Goal: Transaction & Acquisition: Purchase product/service

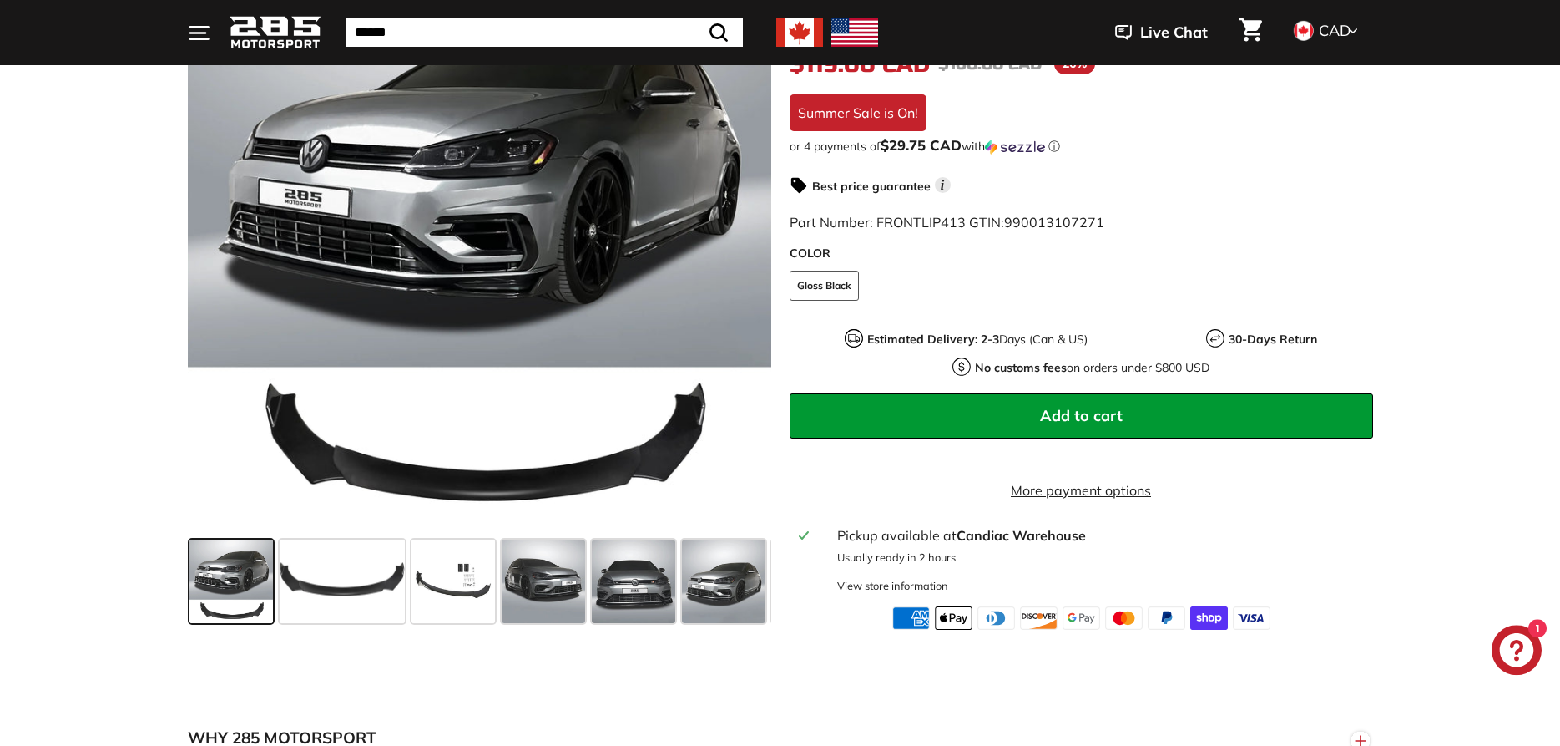
click at [1067, 410] on span "Add to cart" at bounding box center [1081, 415] width 83 height 19
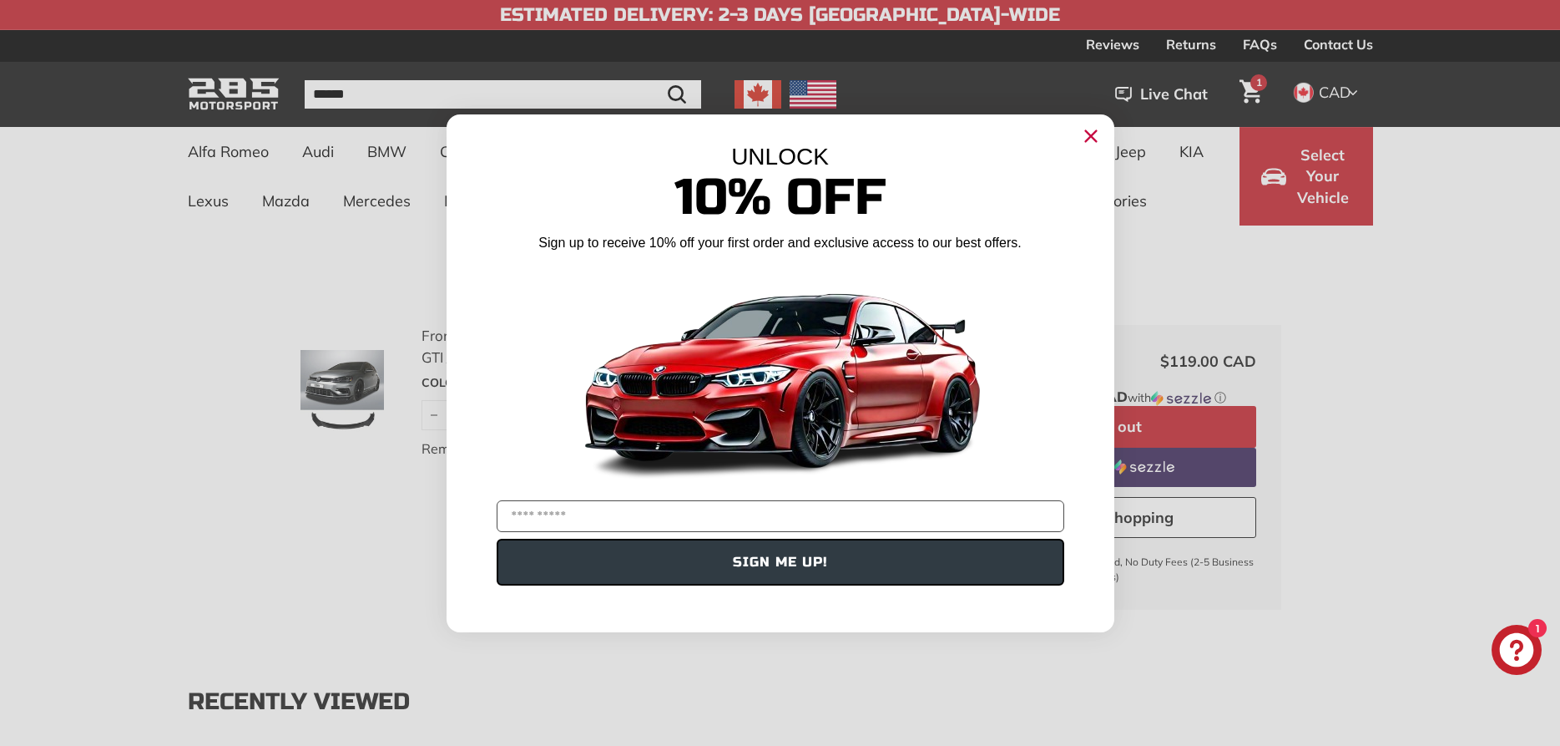
click at [1084, 132] on circle "Close dialog" at bounding box center [1090, 135] width 25 height 25
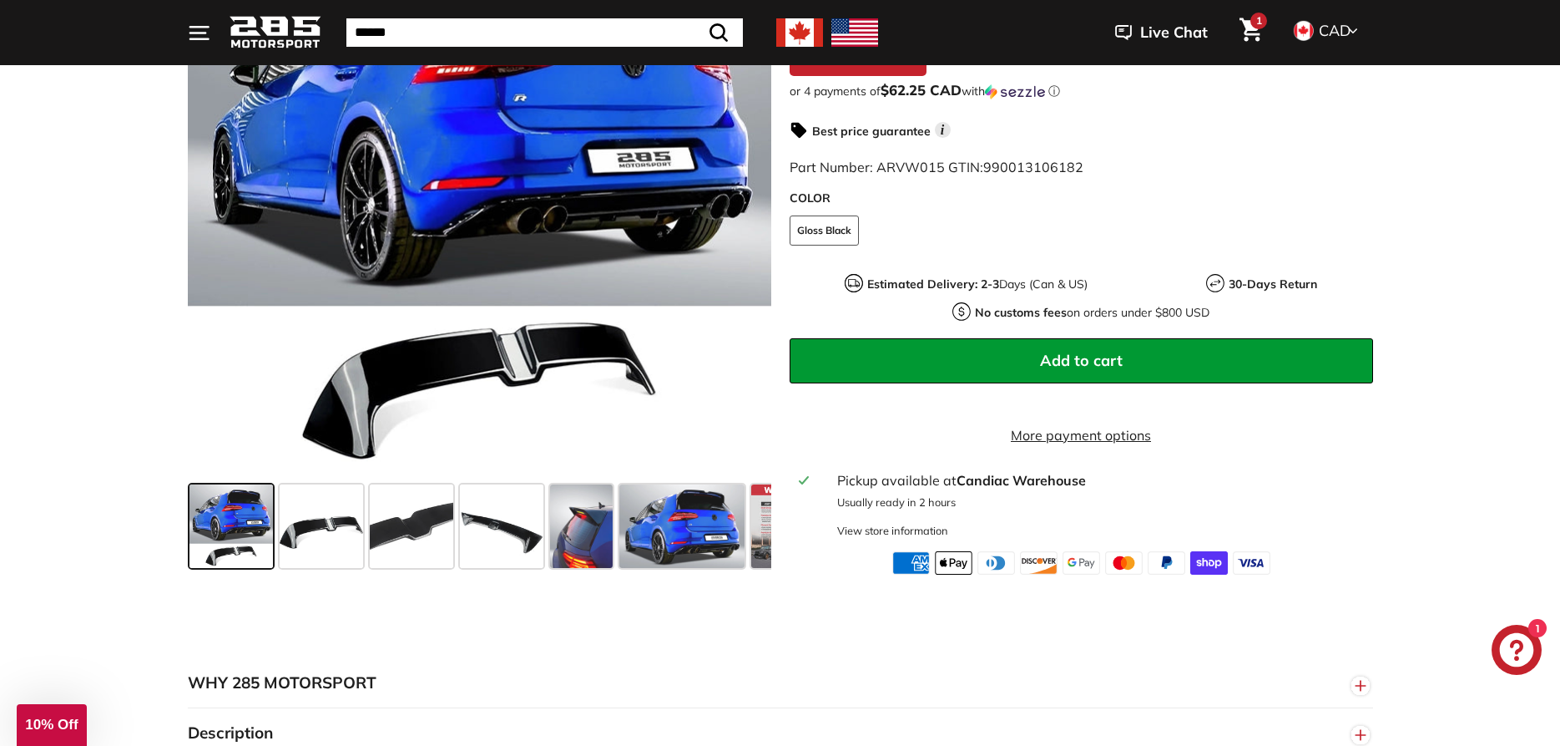
scroll to position [427, 0]
click at [1114, 351] on span "Add to cart" at bounding box center [1081, 360] width 83 height 19
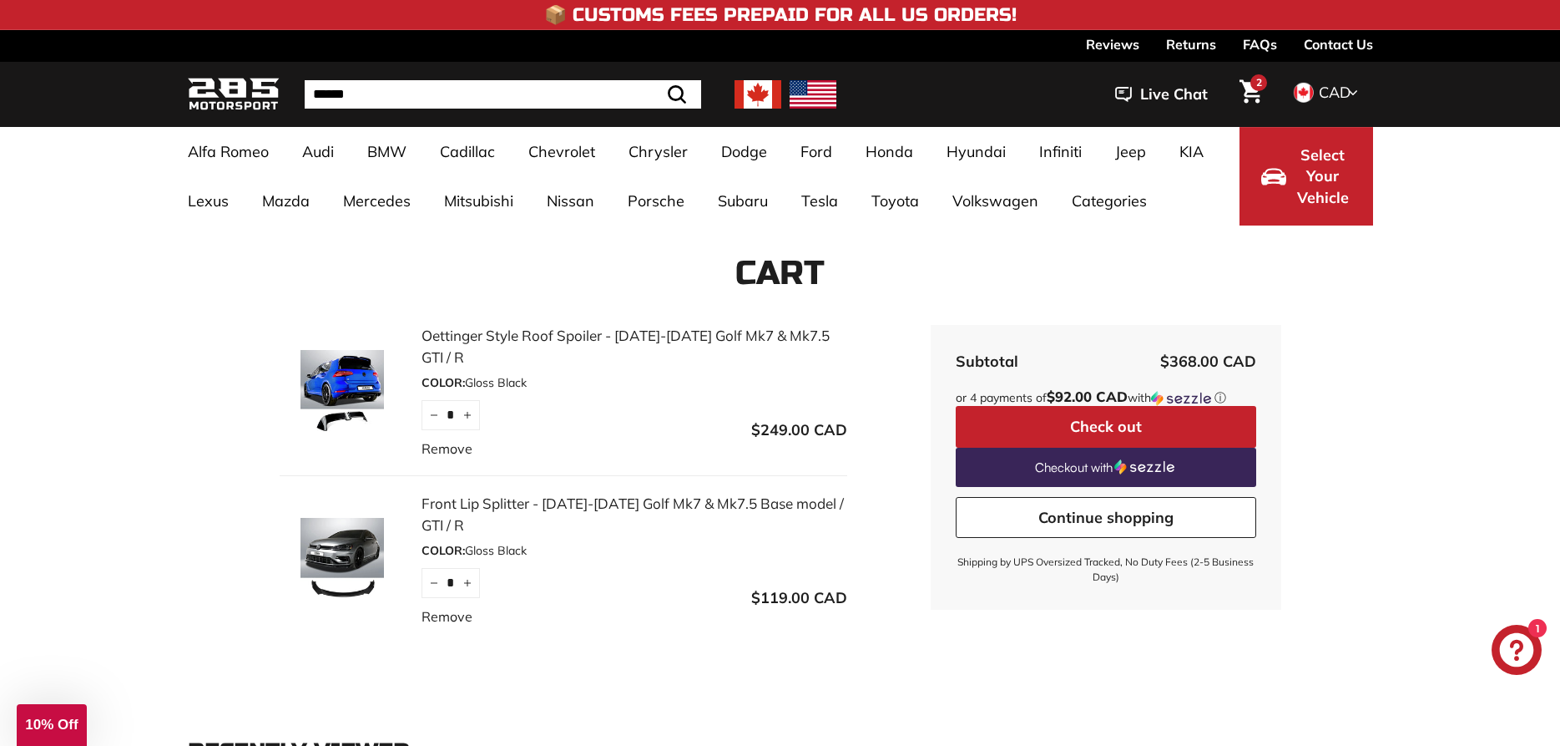
click at [1261, 88] on span "2" at bounding box center [1259, 82] width 6 height 13
click at [1123, 423] on button "Check out" at bounding box center [1106, 427] width 301 height 42
